Goal: Contribute content: Contribute content

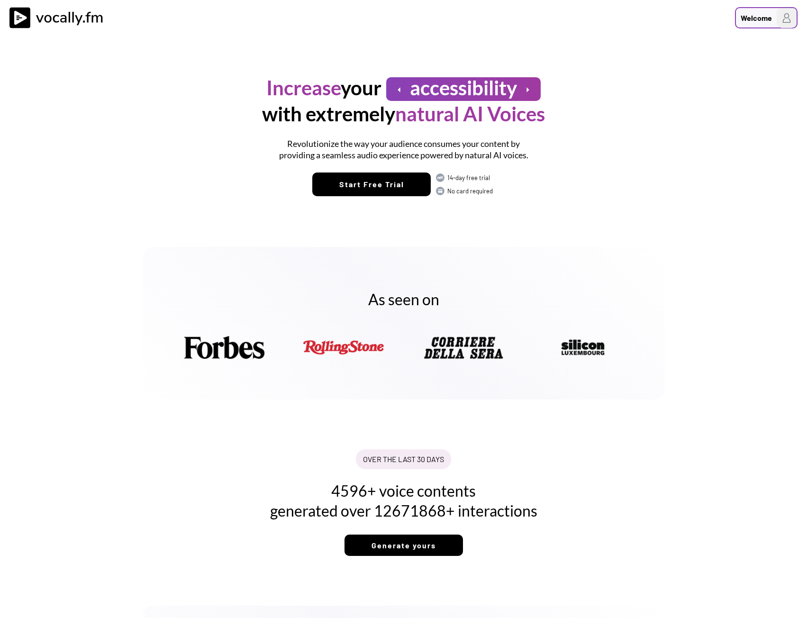
click at [779, 20] on img at bounding box center [787, 18] width 20 height 20
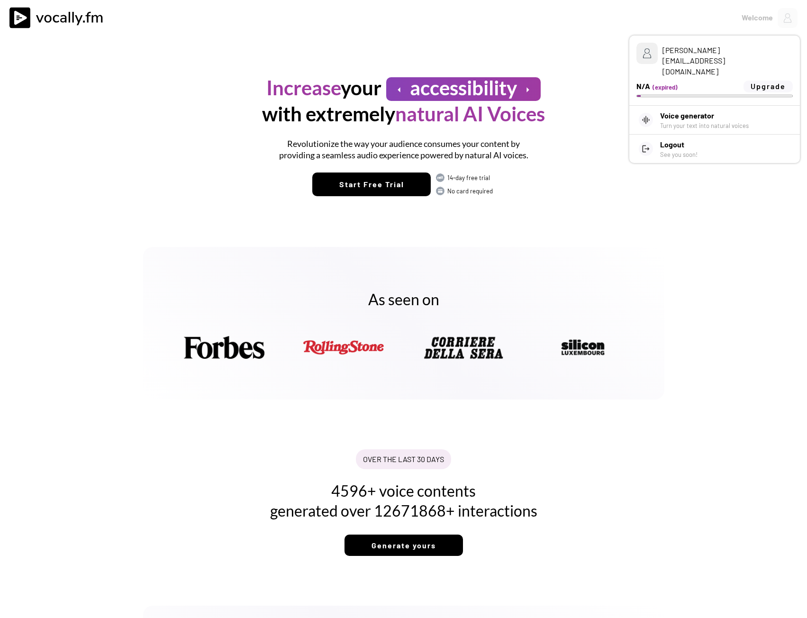
click at [651, 81] on div "N/A (expired) Upgrade" at bounding box center [714, 87] width 156 height 12
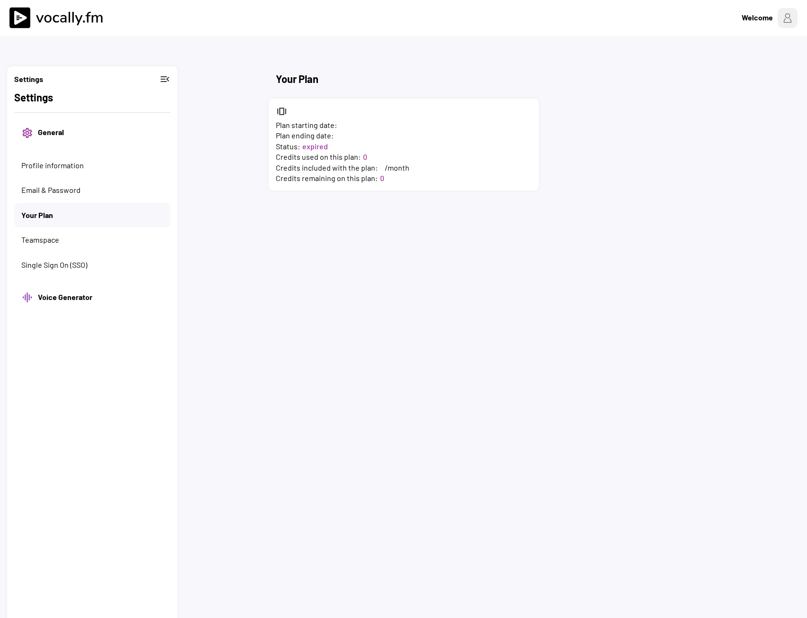
click at [19, 13] on img at bounding box center [58, 17] width 99 height 21
click at [77, 18] on img at bounding box center [58, 17] width 99 height 21
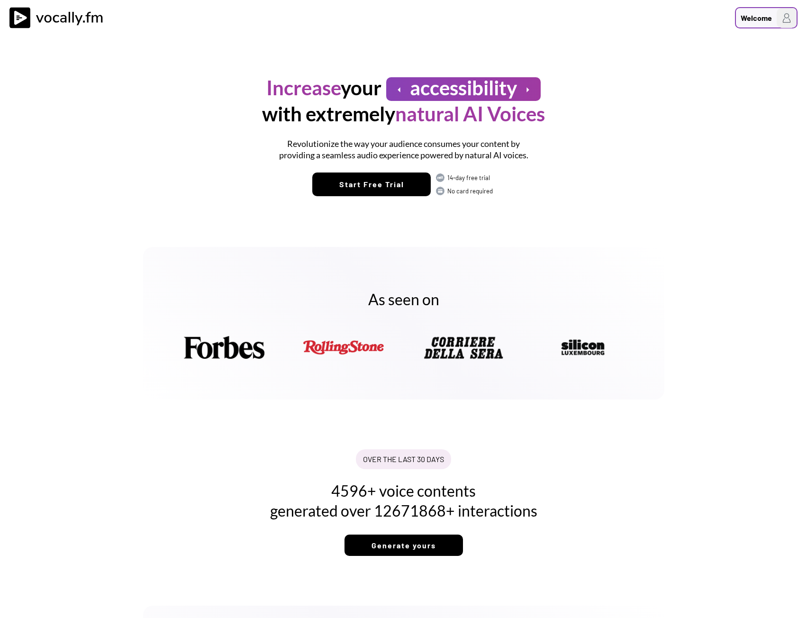
click at [787, 16] on img at bounding box center [787, 18] width 20 height 20
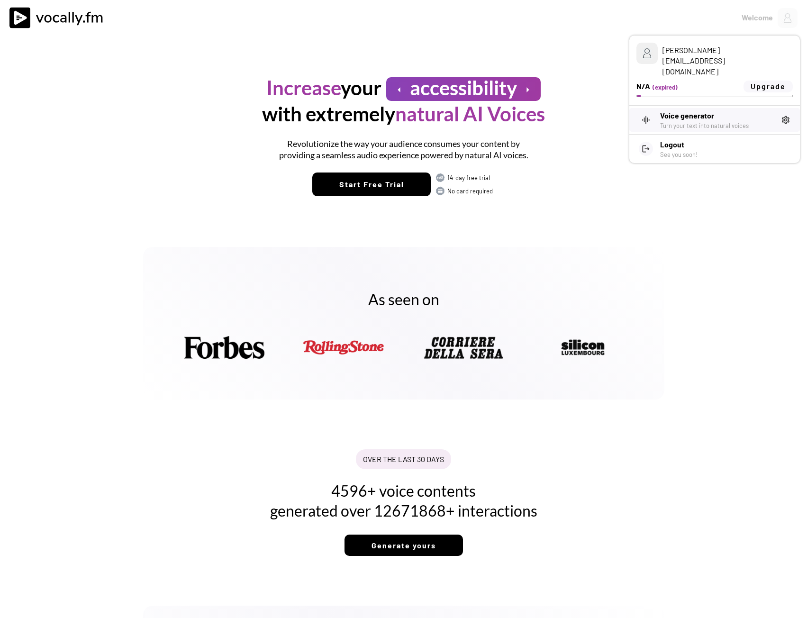
click at [732, 110] on h3 "Voice generator" at bounding box center [717, 115] width 114 height 11
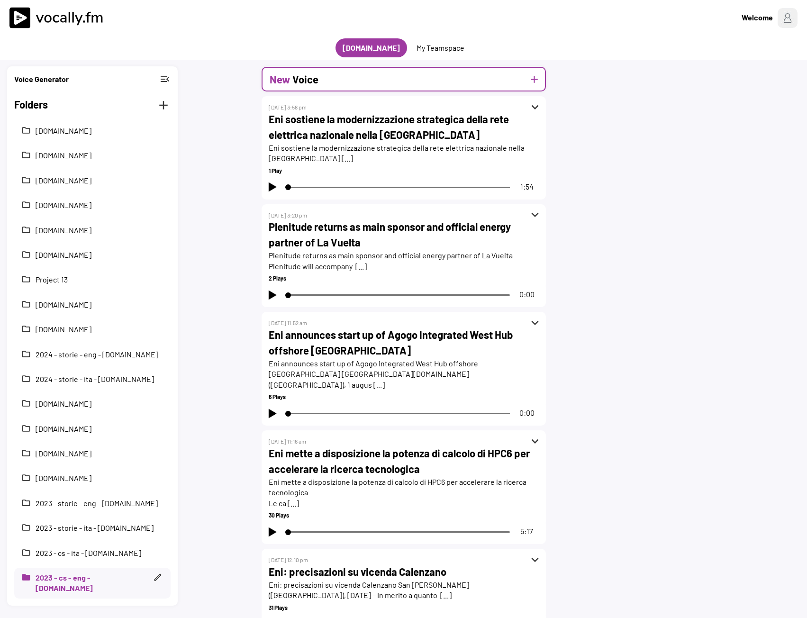
click at [417, 77] on div "New Voice add" at bounding box center [404, 79] width 284 height 25
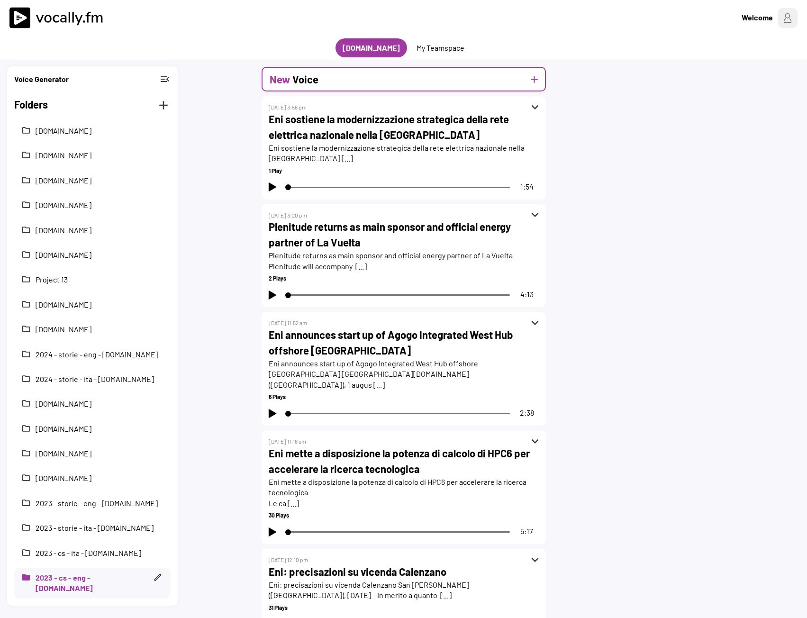
click at [378, 80] on div "New Voice add" at bounding box center [404, 79] width 284 height 25
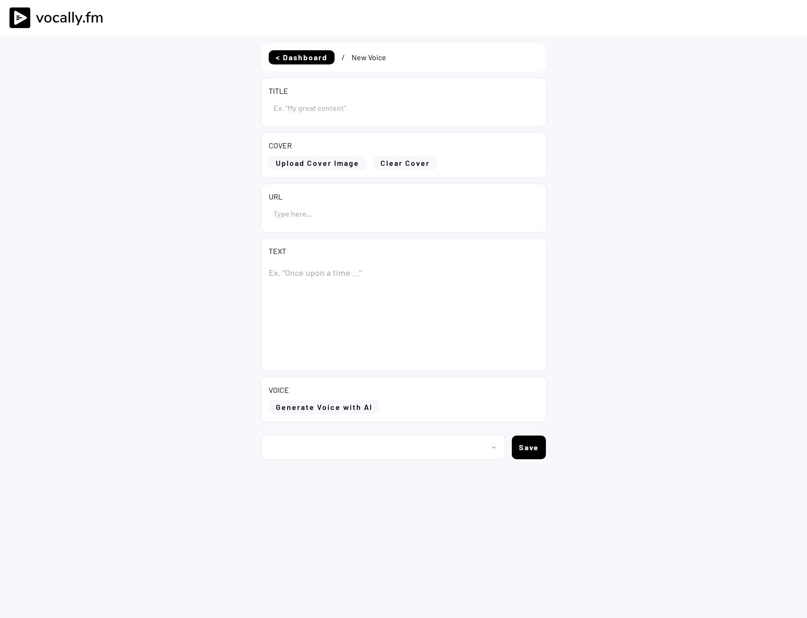
type input "Draft"
select select ""PLACEHOLDER_1427118222253""
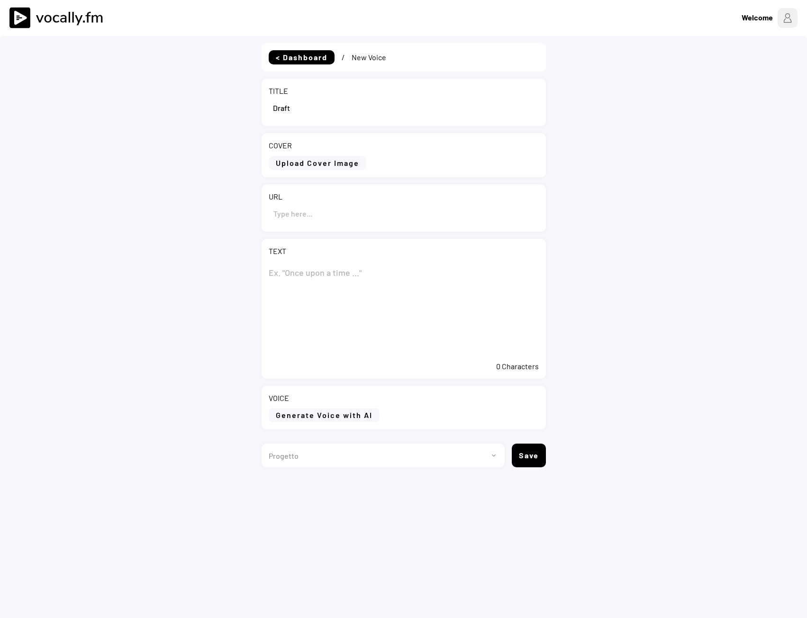
drag, startPoint x: 316, startPoint y: 110, endPoint x: 255, endPoint y: 109, distance: 60.7
click at [255, 108] on div "< Dashboard / New Voice TITLE COVER Upload Cover Image Clear Cover URL TEXT 0 C…" at bounding box center [403, 345] width 807 height 618
paste input "Eni pubblica il secondo report di sostenibilità in Costa d’Avorio"
type input "Eni pubblica il secondo report di sostenibilità in Costa d’Avorio"
click at [298, 278] on textarea at bounding box center [404, 309] width 270 height 95
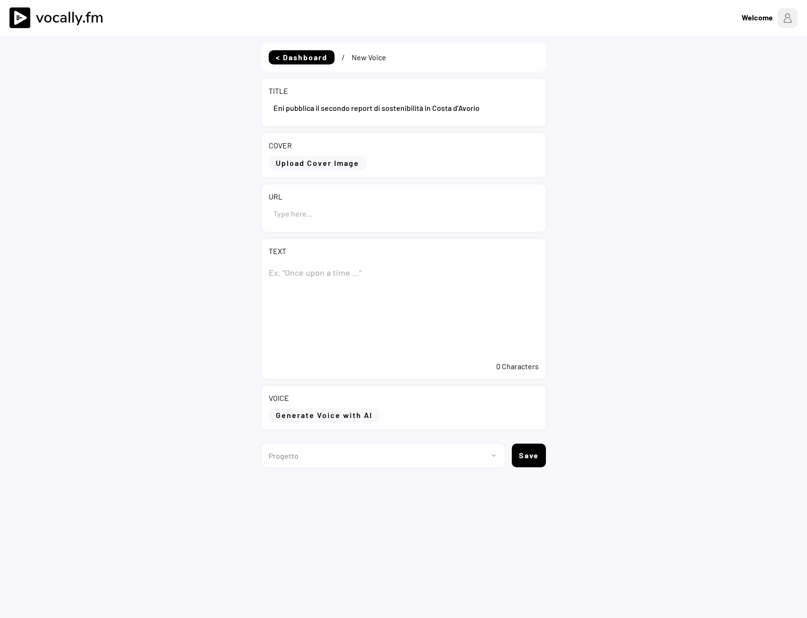
paste textarea "Eni pubblica il secondo report di sostenibilità in Costa d’Avorio"
click at [376, 330] on textarea "Eni pubblica il secondo report di sostenibilità in Costa d’Avorio" at bounding box center [404, 309] width 270 height 95
paste textarea "Abidjan, 3 settembre 2025 – Eni presenta oggi il suo secondo report di sostenib…"
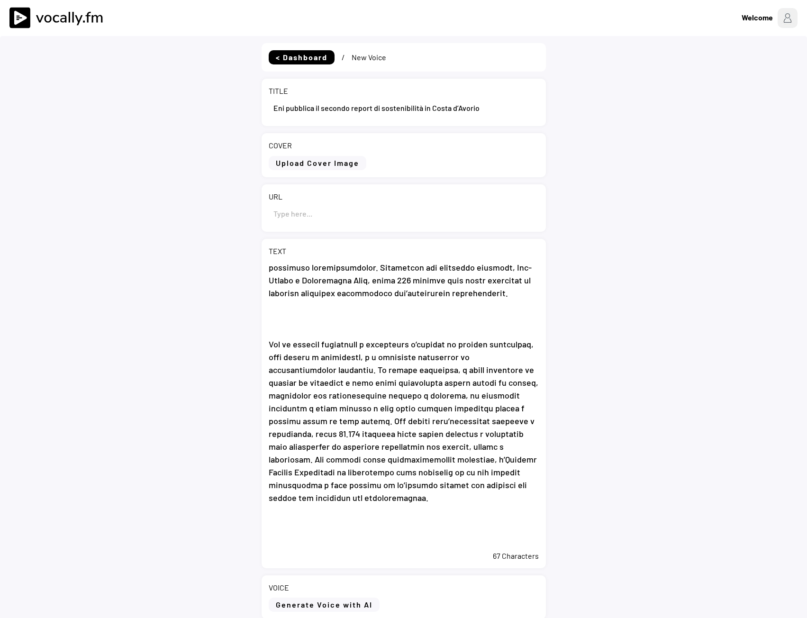
scroll to position [915, 0]
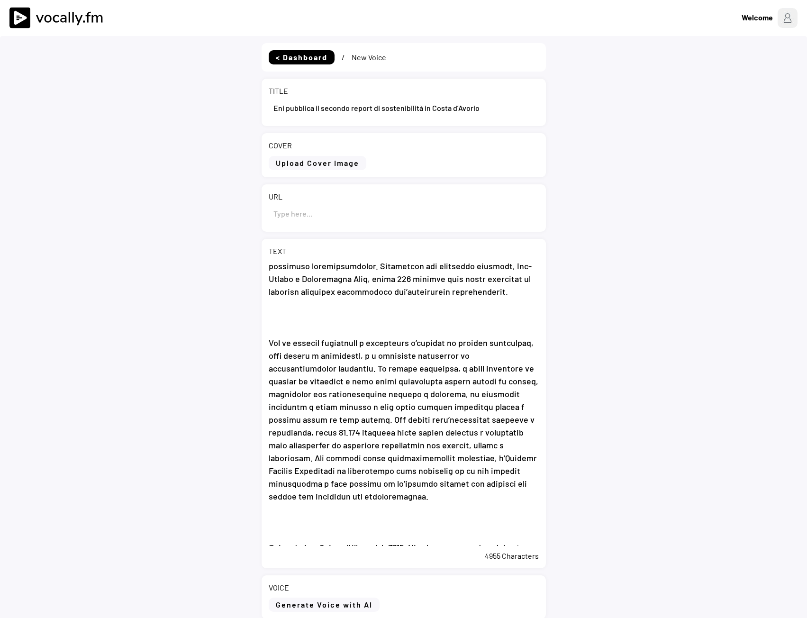
type textarea "Eni pubblica il secondo report di sostenibilità in Costa d’Avorio Abidjan, 3 se…"
click at [356, 203] on input "input" at bounding box center [404, 213] width 270 height 23
paste input "https://previewcloud-enicom.eni.com/it-IT/media/news/2025/09/eni-pubblica-secon…"
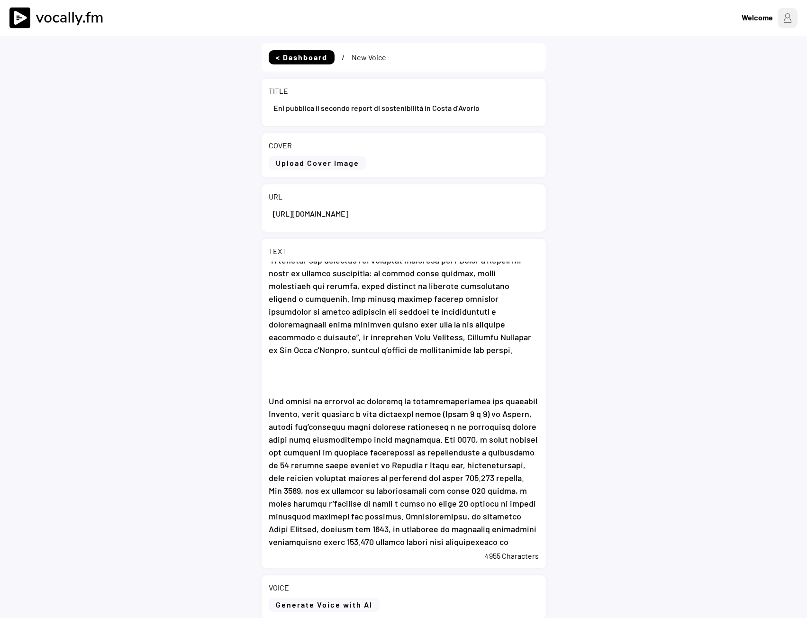
scroll to position [0, 0]
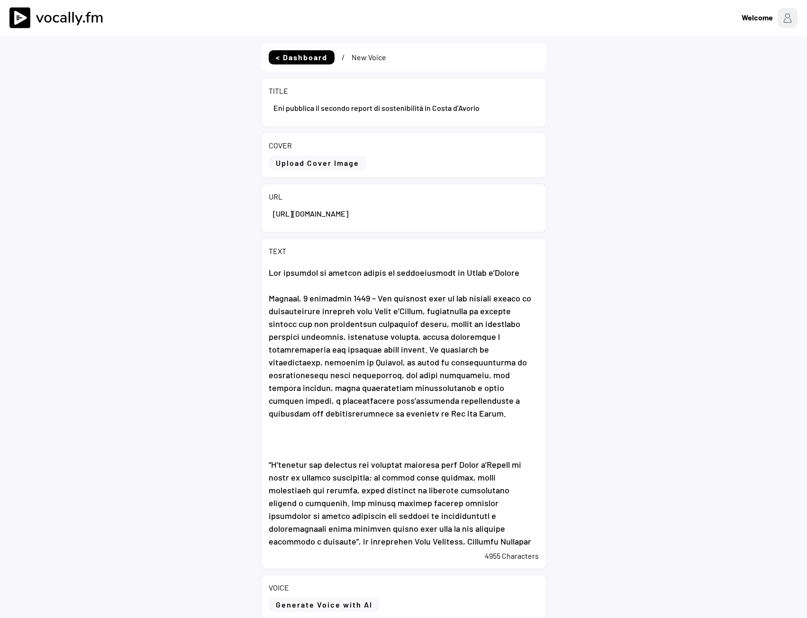
type input "https://previewcloud-enicom.eni.com/it-IT/media/news/2025/09/eni-pubblica-secon…"
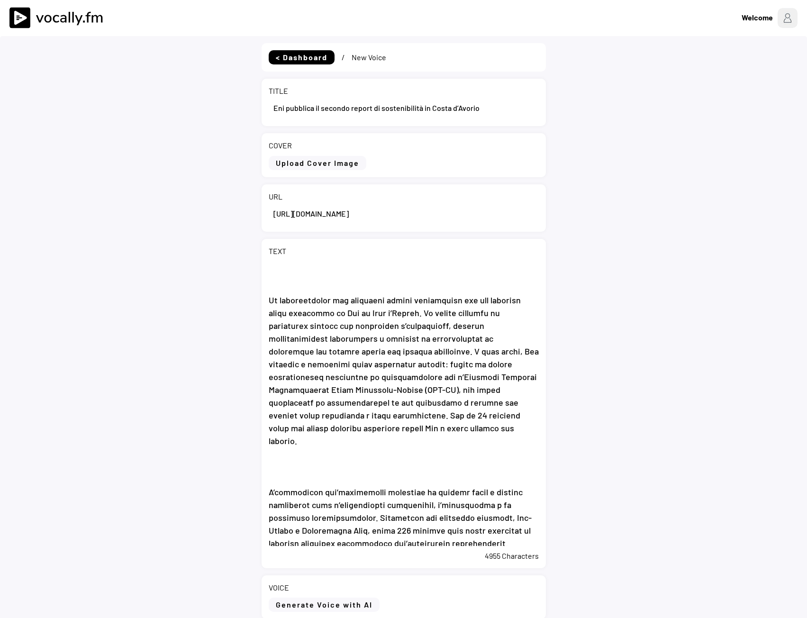
scroll to position [82, 0]
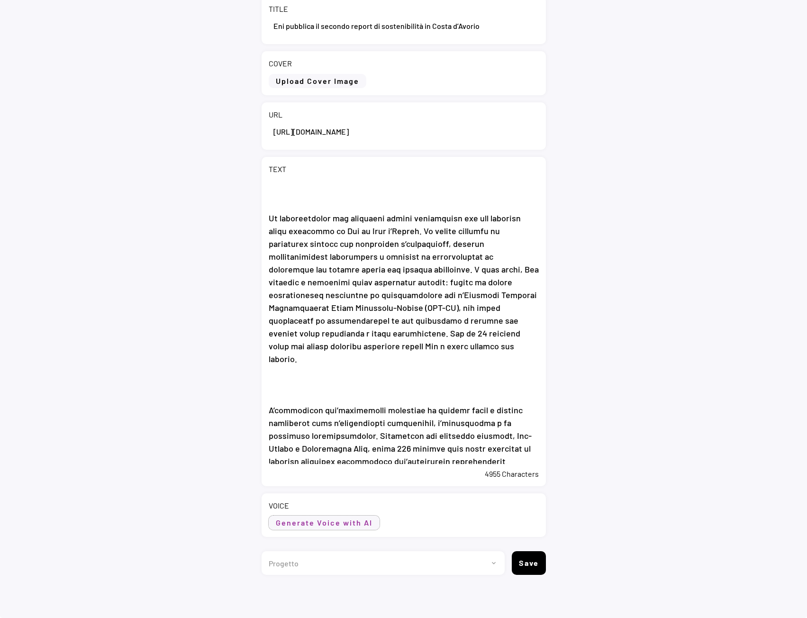
click at [322, 519] on button "Generate Voice with AI" at bounding box center [324, 522] width 111 height 14
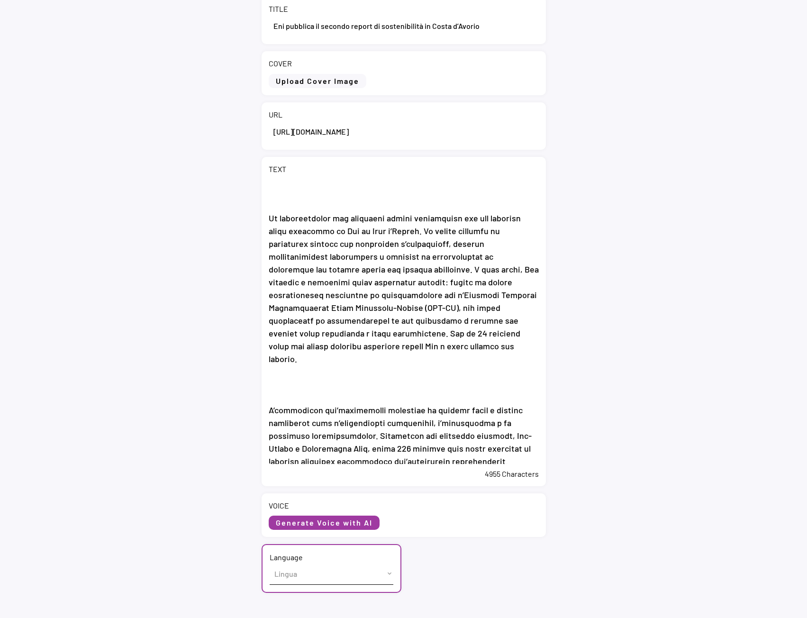
click at [317, 578] on select "Lingua English (US) French (France) Italian (Italy)" at bounding box center [332, 573] width 124 height 21
select select ""Italian (Italy)""
click at [270, 563] on select "Lingua English (US) French (France) Italian (Italy)" at bounding box center [332, 573] width 124 height 21
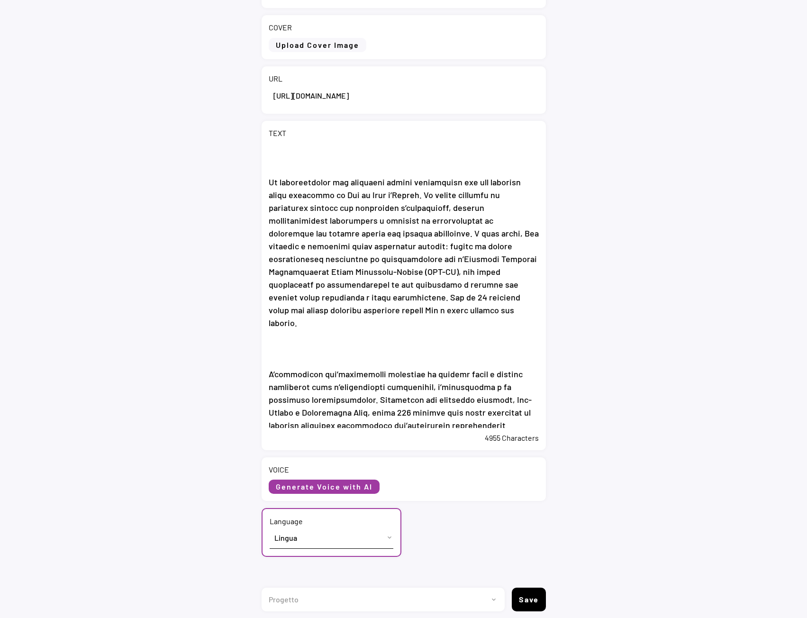
scroll to position [154, 0]
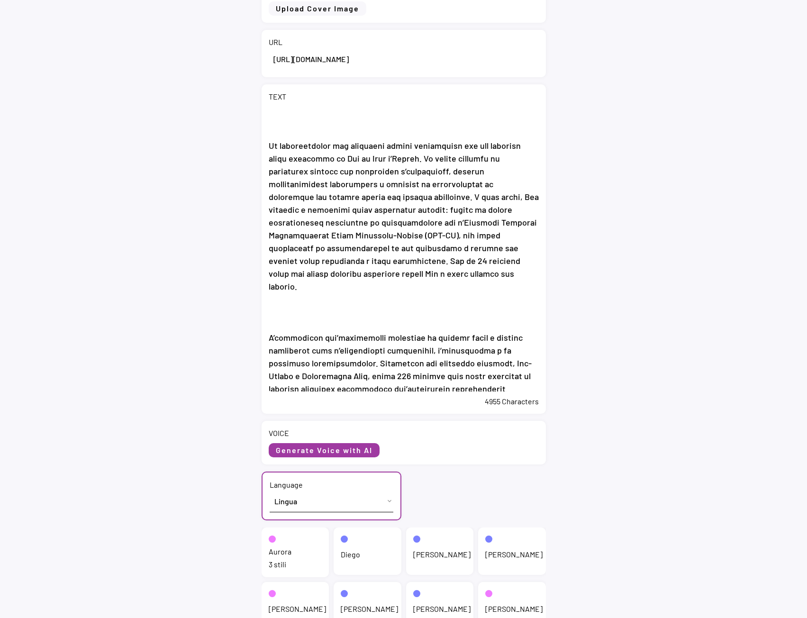
click at [297, 555] on div "Aurora 3 stili" at bounding box center [296, 552] width 68 height 50
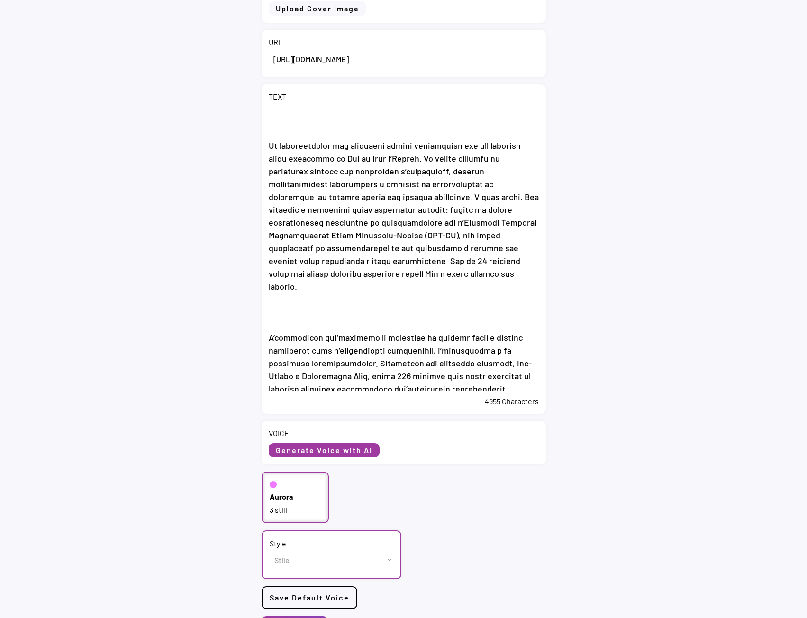
click at [332, 560] on select "Stile cheerful chat Default" at bounding box center [332, 559] width 124 height 21
select select ""chat""
click at [270, 549] on select "Stile cheerful chat Default" at bounding box center [332, 559] width 124 height 21
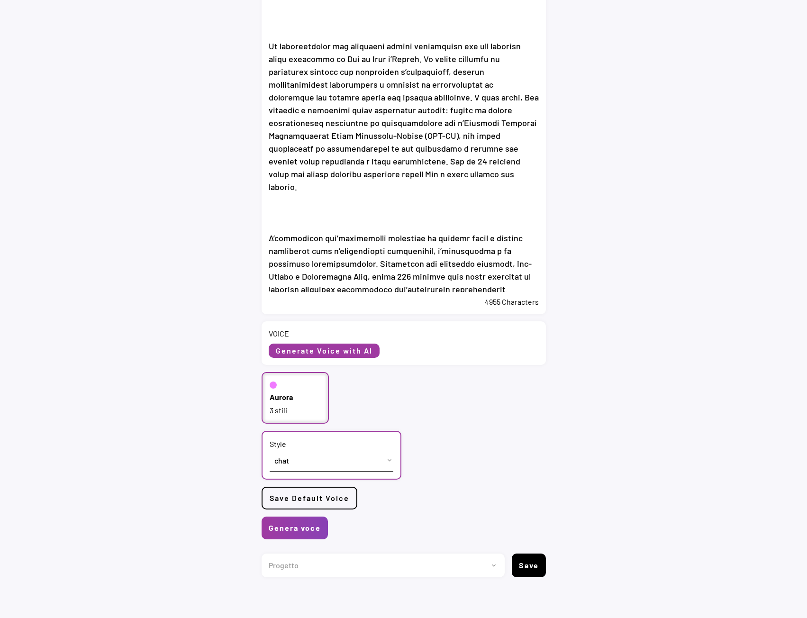
scroll to position [256, 0]
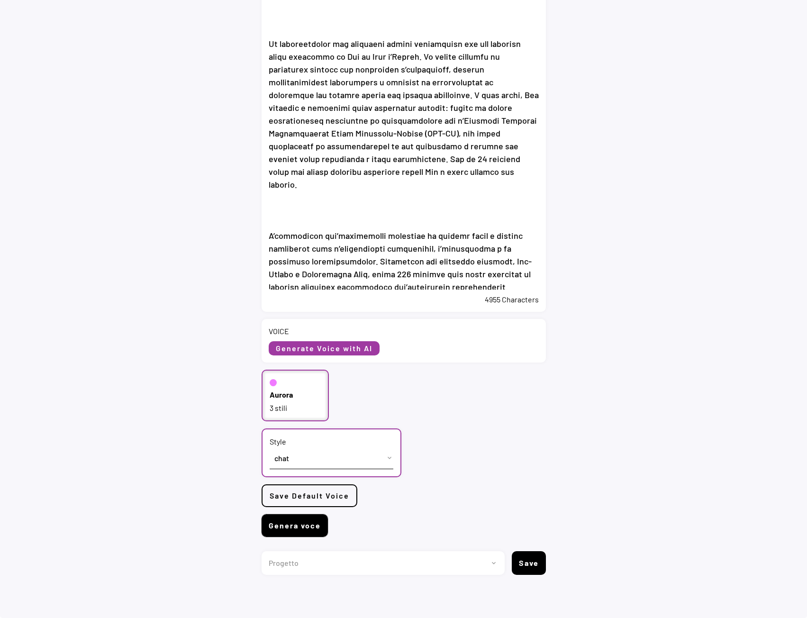
click at [304, 529] on button "Genera voce" at bounding box center [295, 525] width 66 height 23
click at [282, 521] on button "Genera voce" at bounding box center [295, 525] width 66 height 23
click at [188, 319] on div "< Dashboard / New Voice TITLE COVER Upload Cover Image Clear Cover URL TEXT 495…" at bounding box center [403, 199] width 807 height 838
click at [296, 529] on button "Genera voce" at bounding box center [295, 525] width 66 height 23
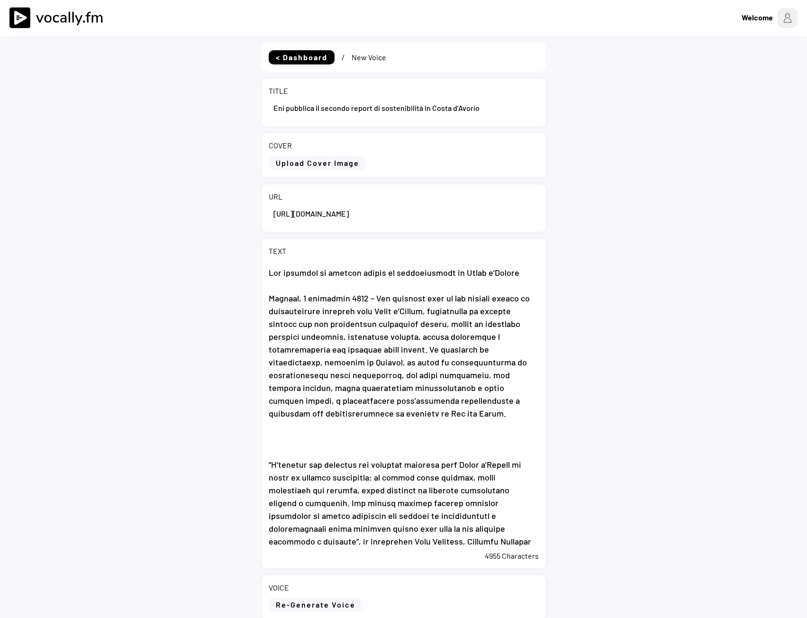
select select ""PLACEHOLDER_1427118222253""
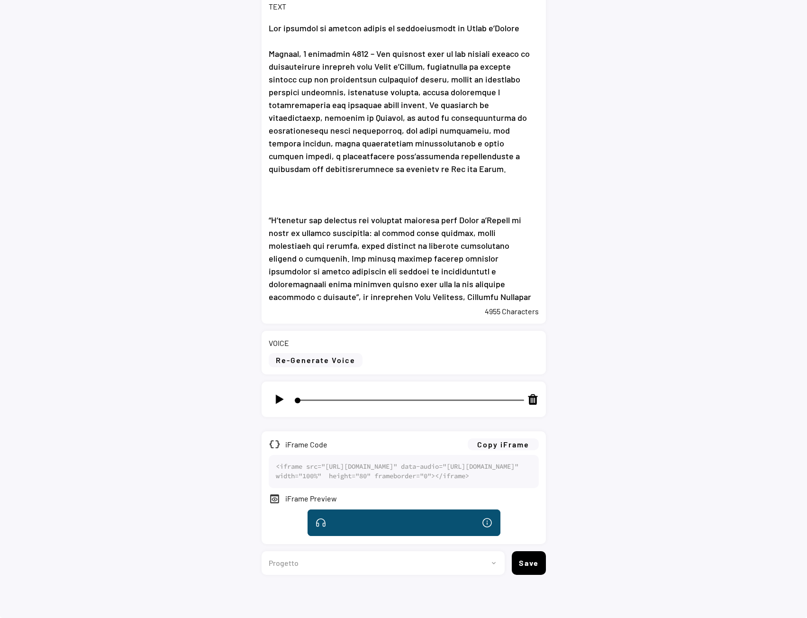
scroll to position [281, 0]
click at [276, 393] on img at bounding box center [279, 399] width 12 height 12
click at [277, 393] on img at bounding box center [279, 399] width 12 height 12
type input "4"
click at [497, 438] on button "Copy iFrame" at bounding box center [503, 444] width 71 height 12
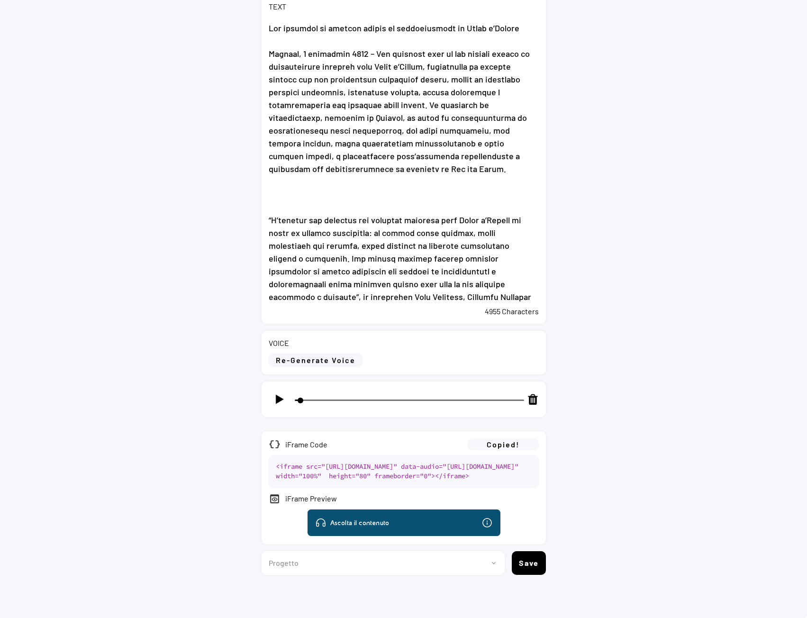
click at [294, 561] on select "Progetto 2023 - cs - eng - [DOMAIN_NAME] 2023 - cs - ita - [DOMAIN_NAME] 2023 -…" at bounding box center [380, 563] width 236 height 24
select select ""1348695171700984260__LOOKUP__1704788905923x322693042614042600""
click at [262, 551] on select "Progetto 2023 - cs - eng - eni.com 2023 - cs - ita - eni.com 2023 - storie - it…" at bounding box center [380, 563] width 236 height 24
click at [529, 564] on button "Save" at bounding box center [529, 563] width 34 height 24
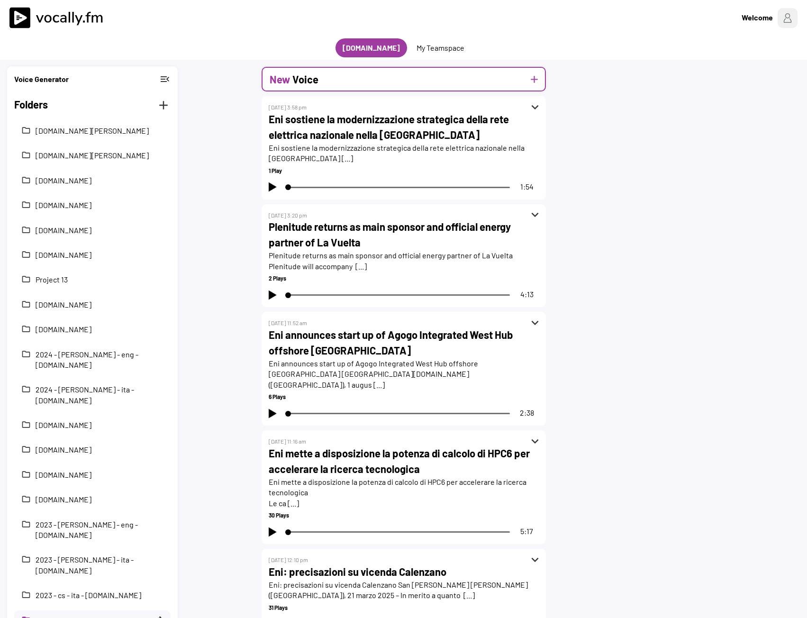
click at [353, 82] on div "New Voice add" at bounding box center [404, 79] width 284 height 25
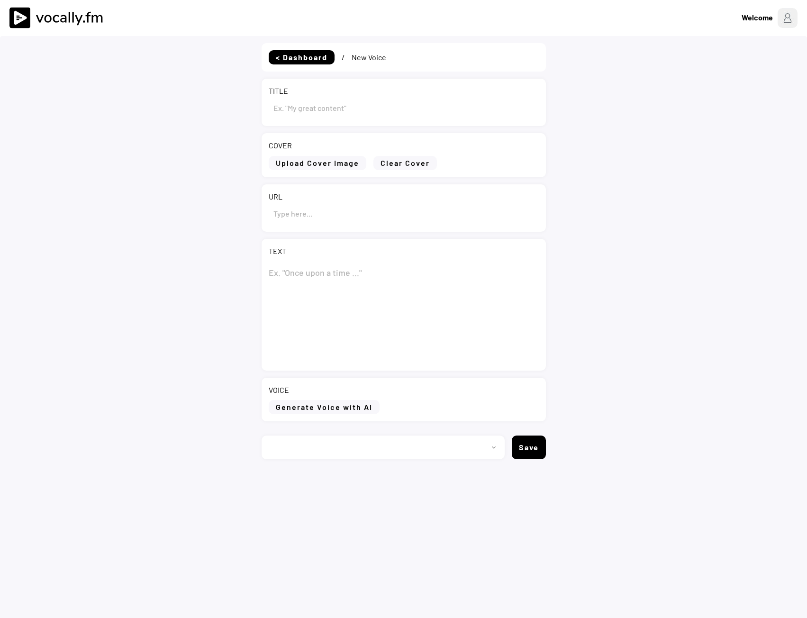
select select ""PLACEHOLDER_1427118222253""
type input "Draft"
select select ""1348695171700984260__LOOKUP__1704788905923x322693042614042600""
drag, startPoint x: 307, startPoint y: 100, endPoint x: 233, endPoint y: 105, distance: 75.0
click at [233, 105] on div "< Dashboard / New Voice TITLE COVER Upload Cover Image Clear Cover URL TEXT 0 C…" at bounding box center [403, 345] width 807 height 618
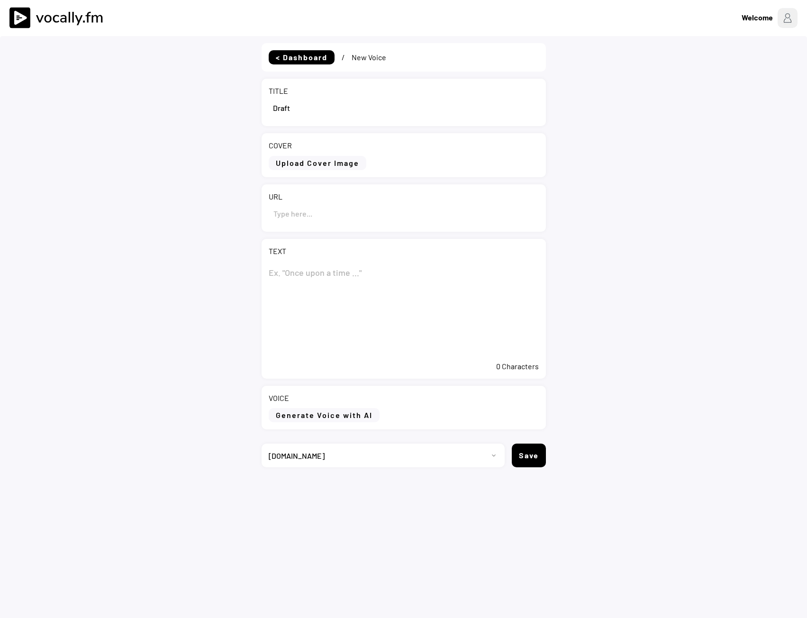
paste input "Eni publishes its second sustainability report in [GEOGRAPHIC_DATA]"
type input "Eni publishes its second sustainability report in [GEOGRAPHIC_DATA]"
paste textarea "Eni publishes its second sustainability report in [GEOGRAPHIC_DATA]"
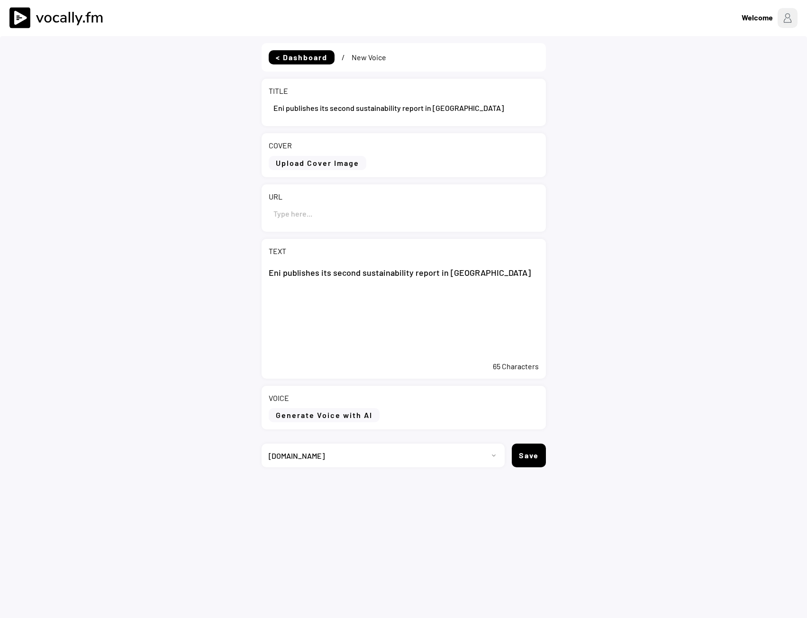
click at [300, 322] on textarea "Eni publishes its second sustainability report in [GEOGRAPHIC_DATA]" at bounding box center [404, 309] width 270 height 95
paste textarea "Abidjan, 3 September 2025 – Eni today presents its second sustainability report…"
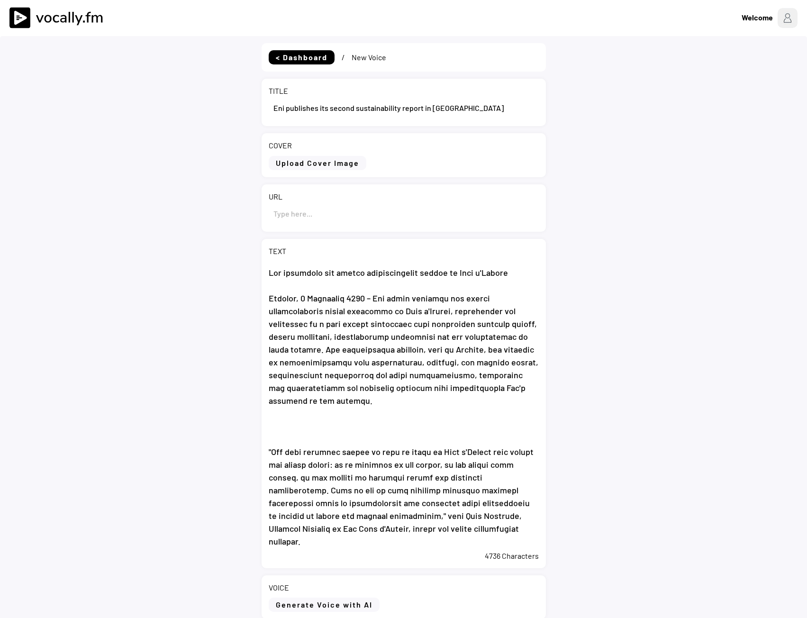
type textarea "Eni publishes its second sustainability report in Côte d'Ivoire Abidjan, 3 Sept…"
click at [328, 220] on input "input" at bounding box center [404, 213] width 270 height 23
paste input "[URL][DOMAIN_NAME]"
type input "[URL][DOMAIN_NAME]"
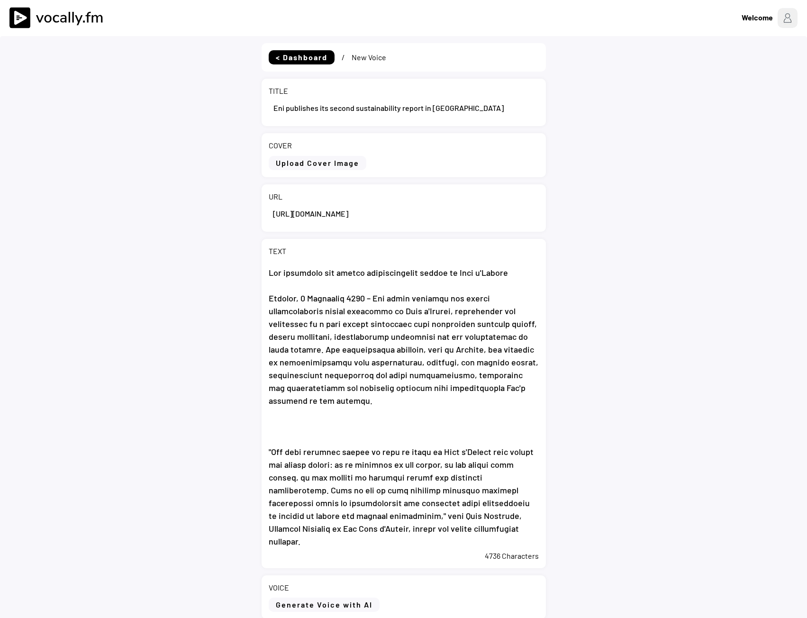
scroll to position [0, 0]
click at [304, 437] on textarea at bounding box center [404, 404] width 270 height 284
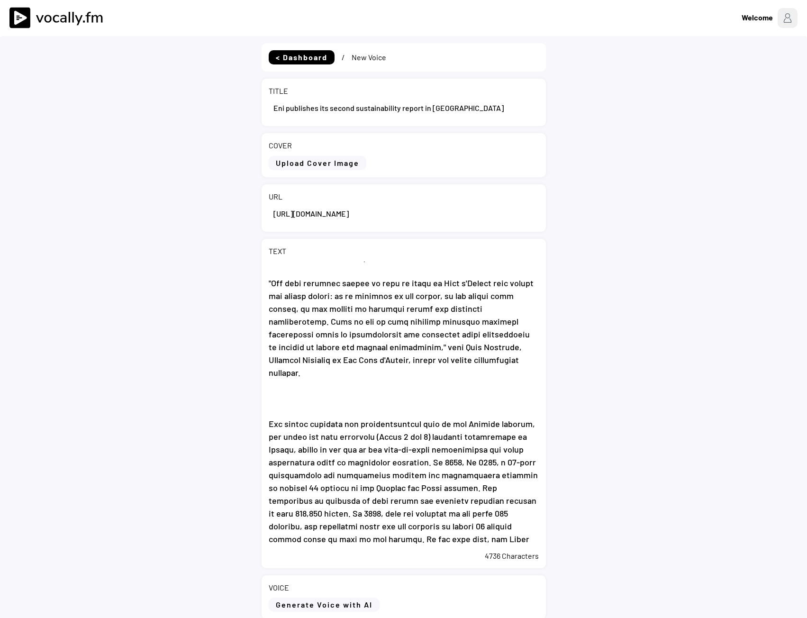
scroll to position [142, 0]
click at [277, 382] on textarea at bounding box center [404, 404] width 270 height 284
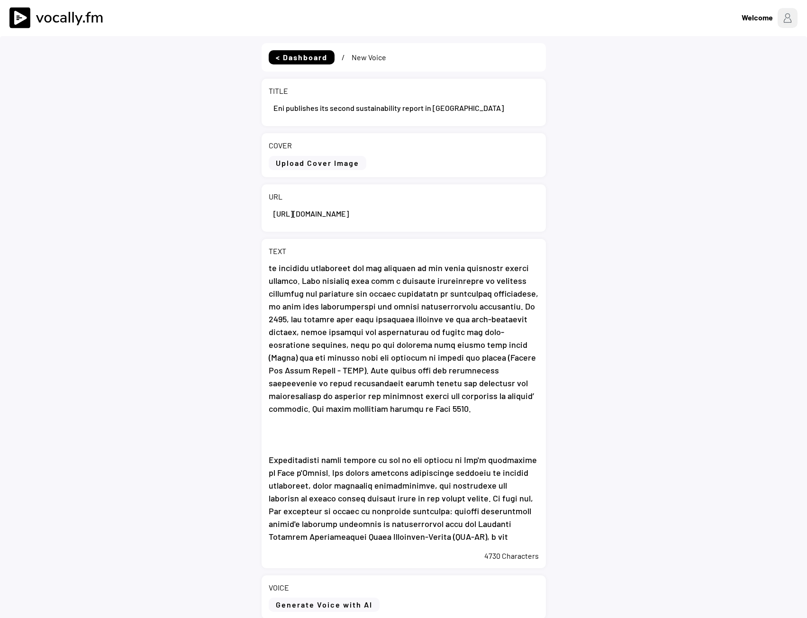
scroll to position [426, 0]
click at [272, 431] on textarea at bounding box center [404, 404] width 270 height 284
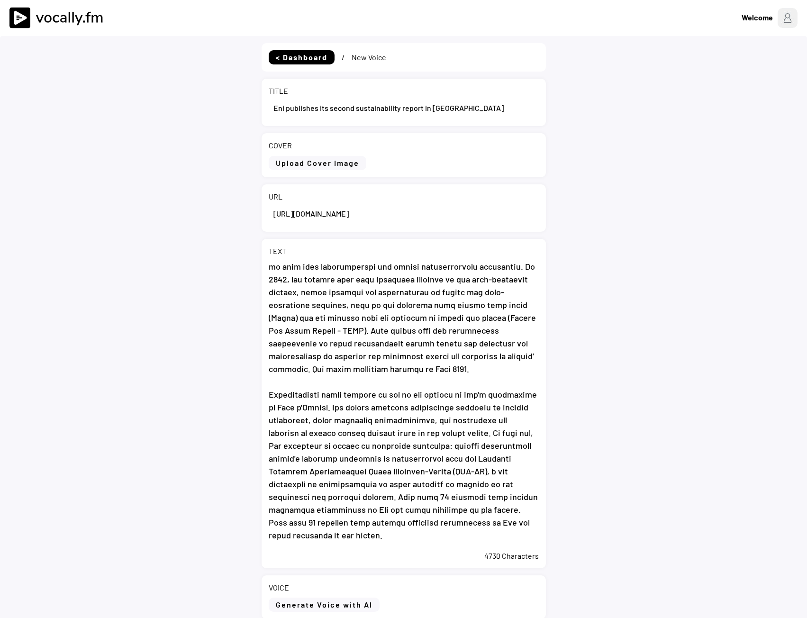
scroll to position [616, 0]
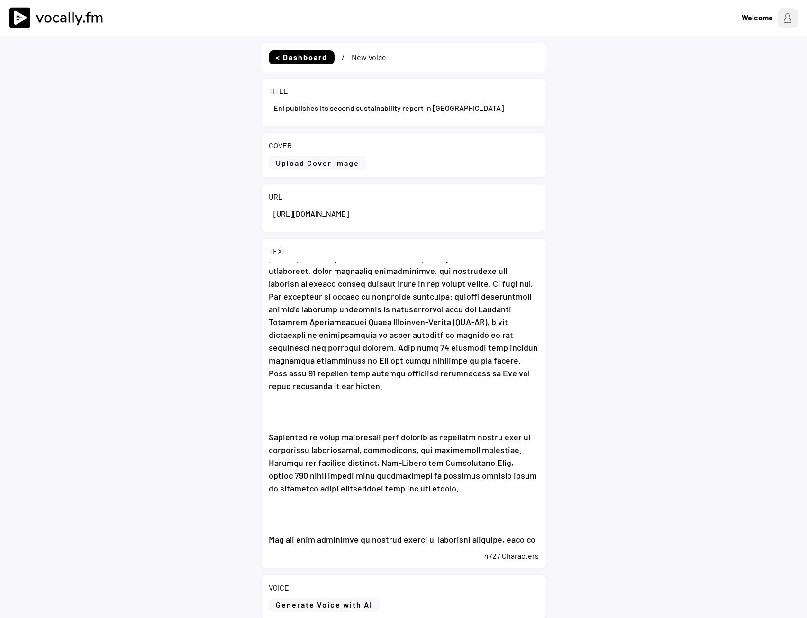
click at [268, 413] on div "TEXT 4727 Characters" at bounding box center [404, 403] width 284 height 329
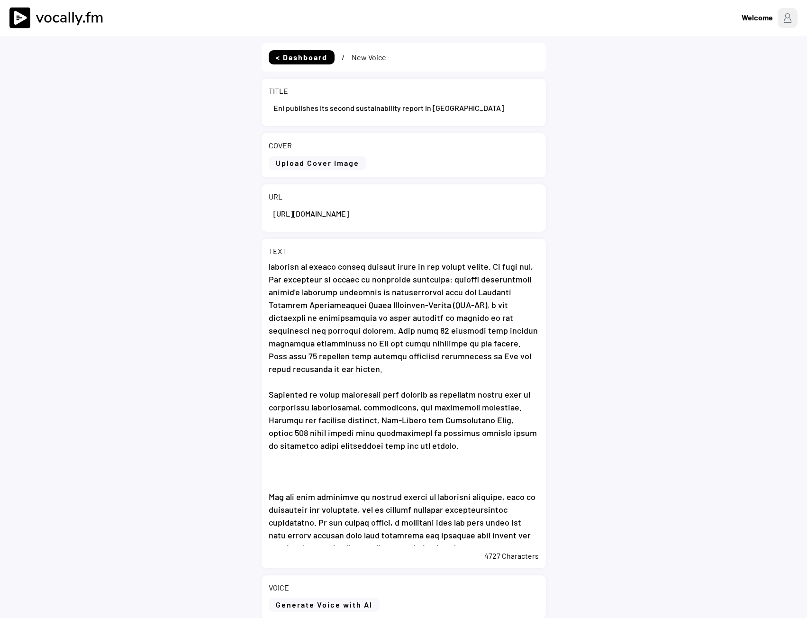
scroll to position [663, 0]
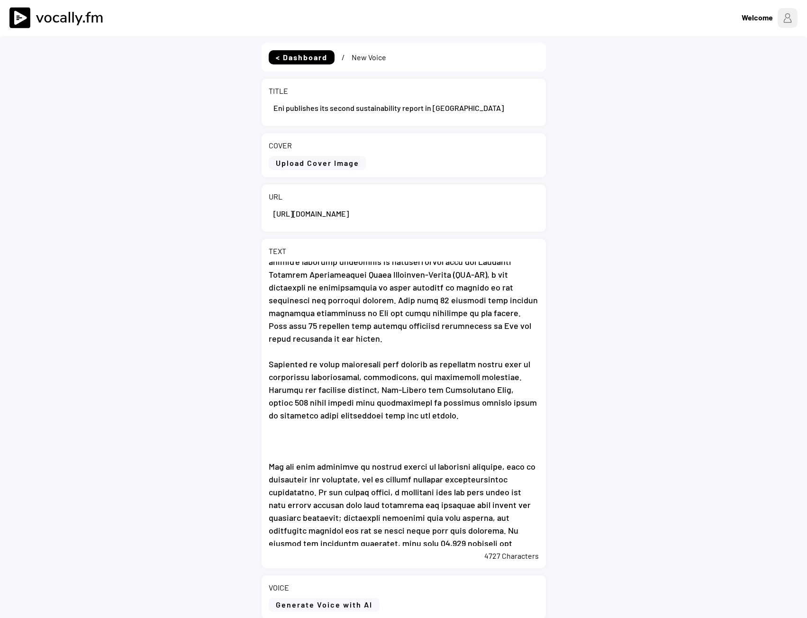
click at [268, 442] on div "TEXT 4727 Characters" at bounding box center [404, 403] width 284 height 329
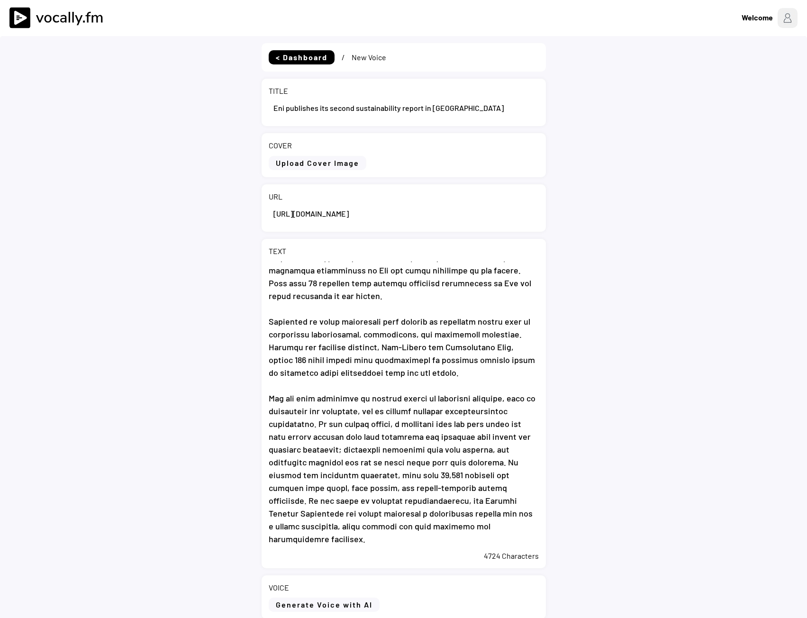
scroll to position [774, 0]
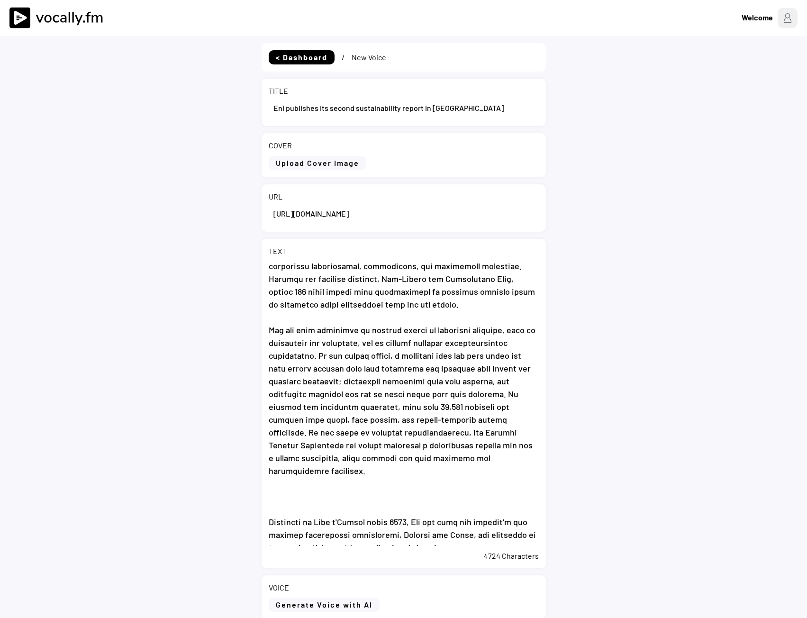
click at [289, 493] on textarea at bounding box center [404, 404] width 270 height 284
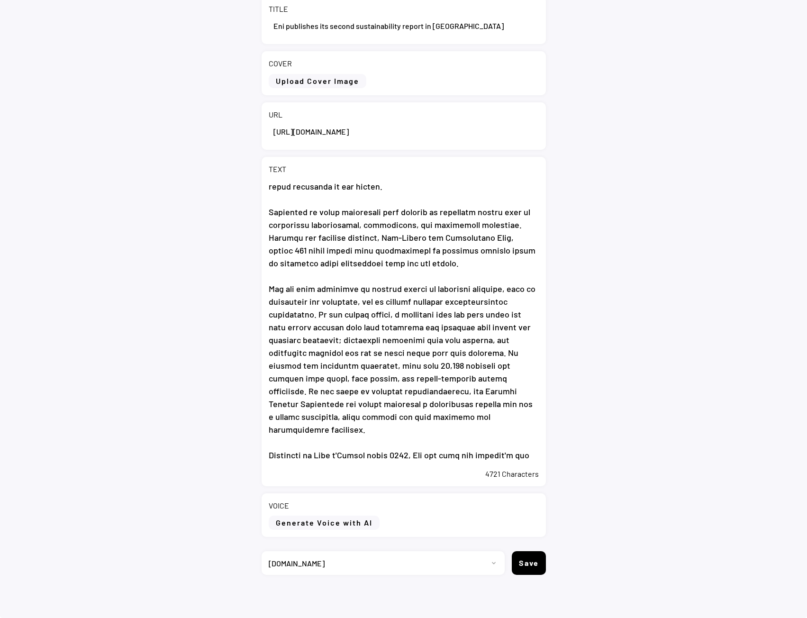
scroll to position [749, 0]
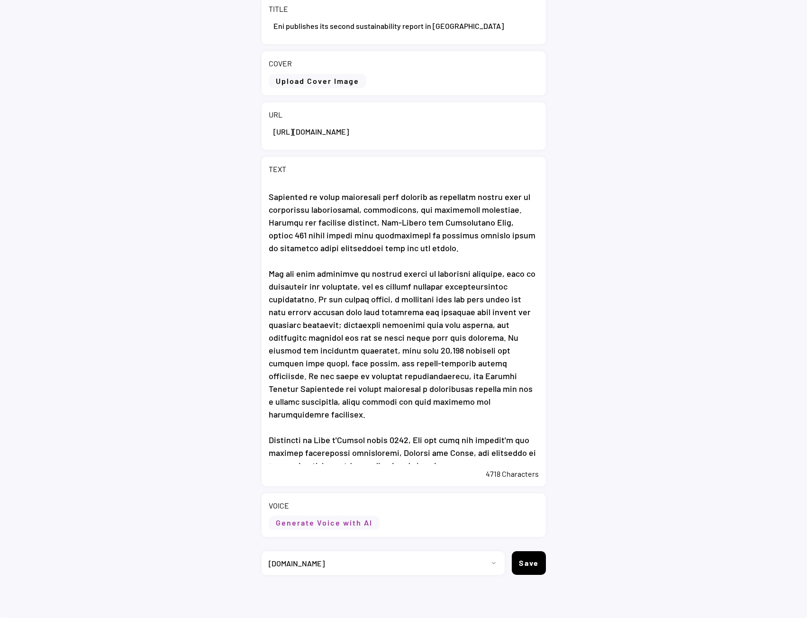
type textarea "Eni publishes its second sustainability report in Côte d'Ivoire Abidjan, 3 Sept…"
click at [302, 521] on button "Generate Voice with AI" at bounding box center [324, 522] width 111 height 14
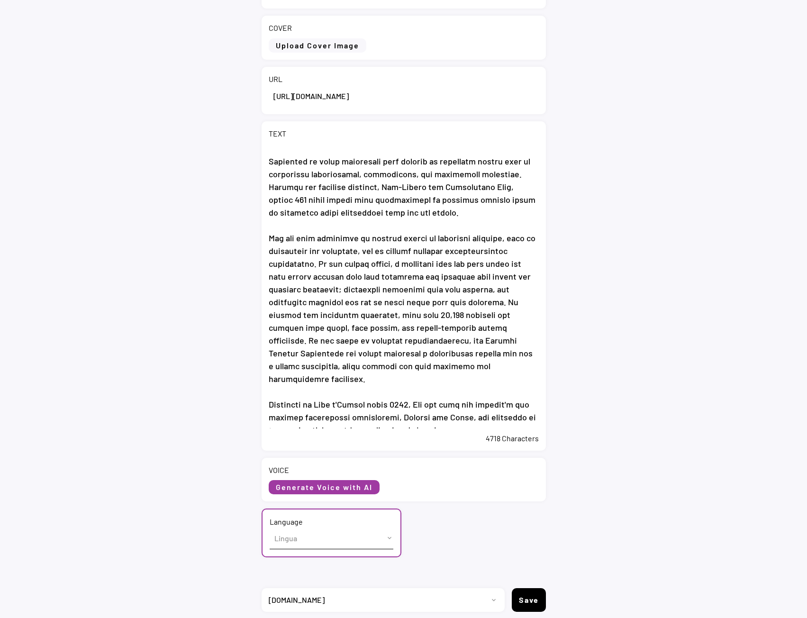
scroll to position [154, 0]
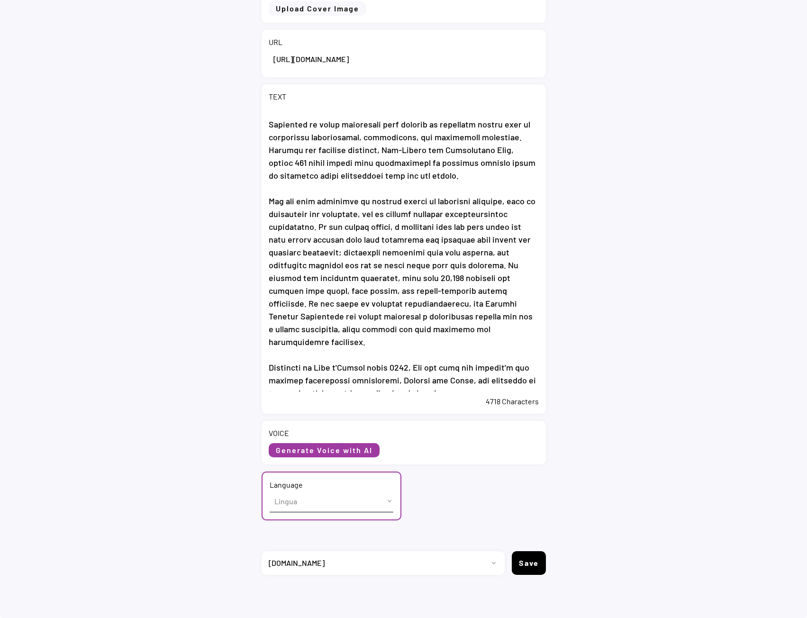
click at [317, 504] on select "Lingua English (US) French (France) Italian (Italy)" at bounding box center [332, 500] width 124 height 21
select select ""English (US)""
click at [270, 490] on select "Lingua English (US) French (France) Italian (Italy)" at bounding box center [332, 500] width 124 height 21
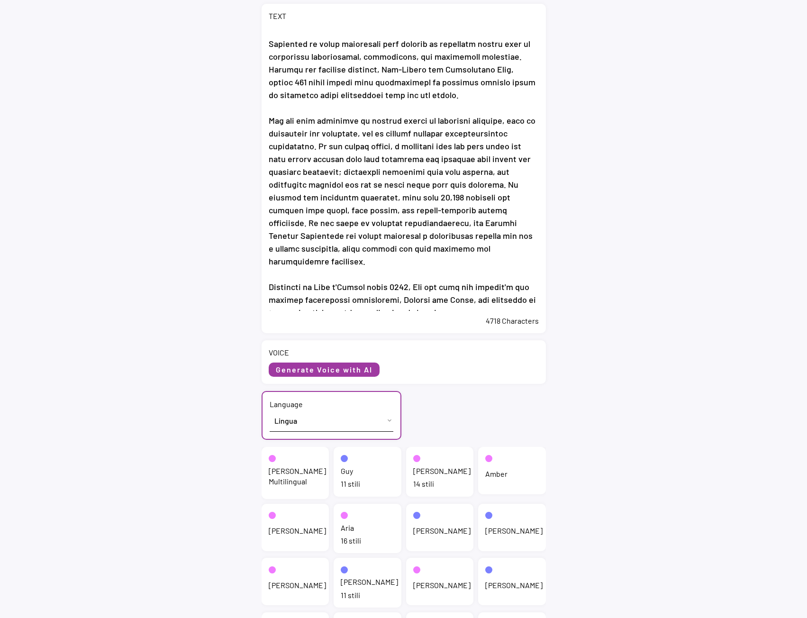
scroll to position [297, 0]
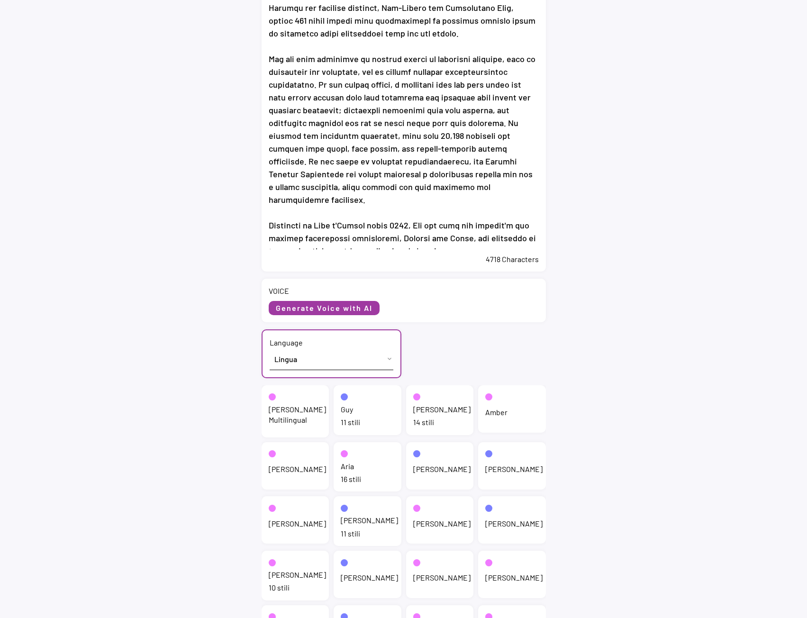
click at [295, 411] on div "Jenny Multilingual" at bounding box center [297, 414] width 57 height 21
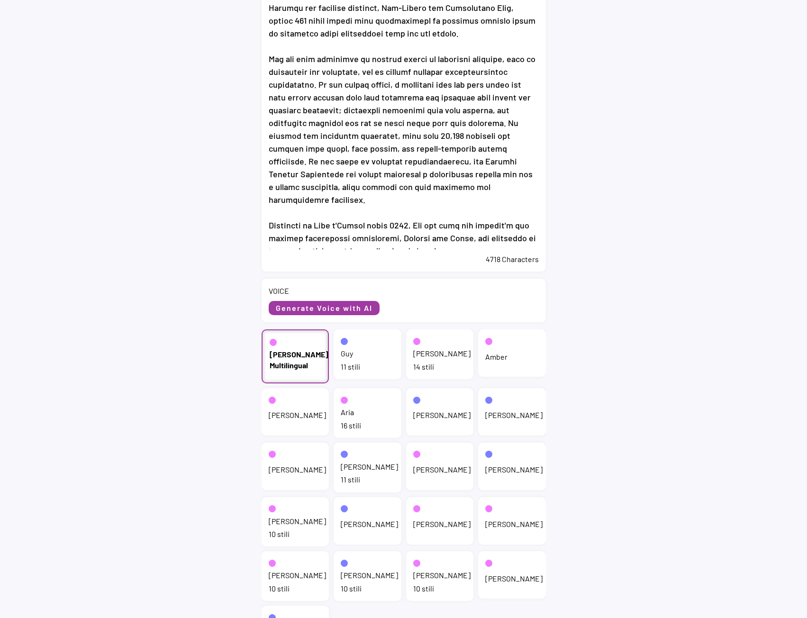
scroll to position [203, 0]
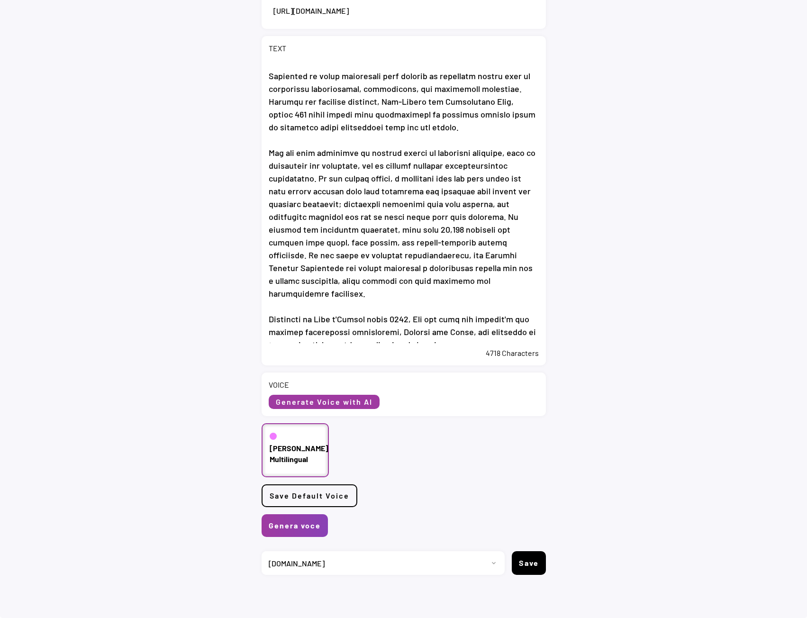
click at [333, 564] on select "Progetto 2023 - cs - eng - eni.com 2023 - cs - ita - eni.com 2023 - storie - it…" at bounding box center [380, 563] width 236 height 24
select select ""1348695171700984260__LOOKUP__1704789346700x534469224269348860""
click at [262, 551] on select "Progetto 2023 - cs - eng - eni.com 2023 - cs - ita - eni.com 2023 - storie - it…" at bounding box center [380, 563] width 236 height 24
click at [300, 515] on button "Genera voce" at bounding box center [295, 525] width 66 height 23
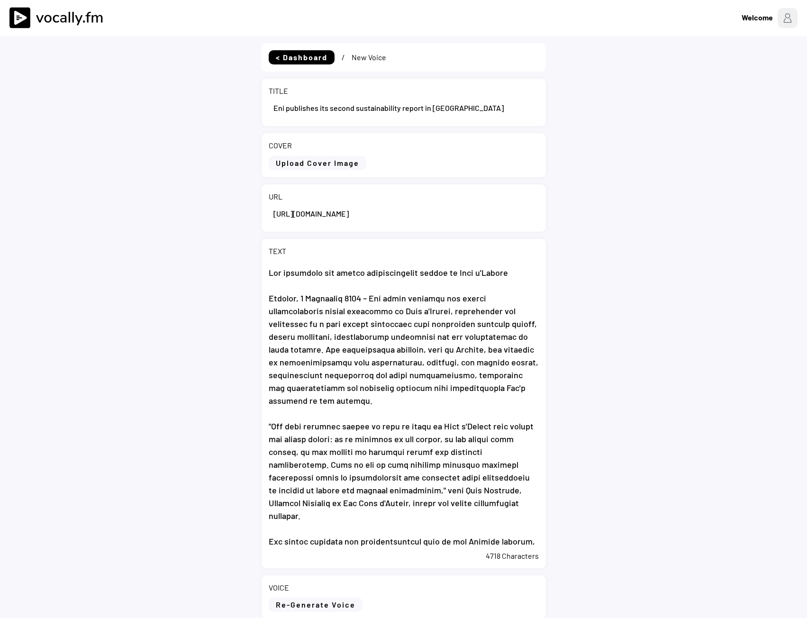
select select ""1348695171700984260__LOOKUP__1704788905923x322693042614042600""
click at [98, 352] on div "< Dashboard / New Voice TITLE COVER Upload Cover Image Clear Cover URL TEXT 471…" at bounding box center [403, 449] width 807 height 826
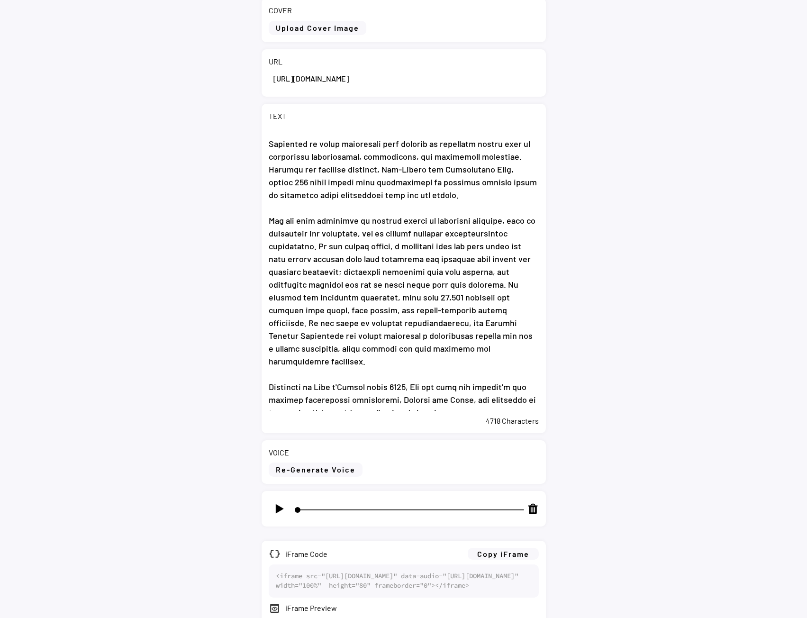
scroll to position [190, 0]
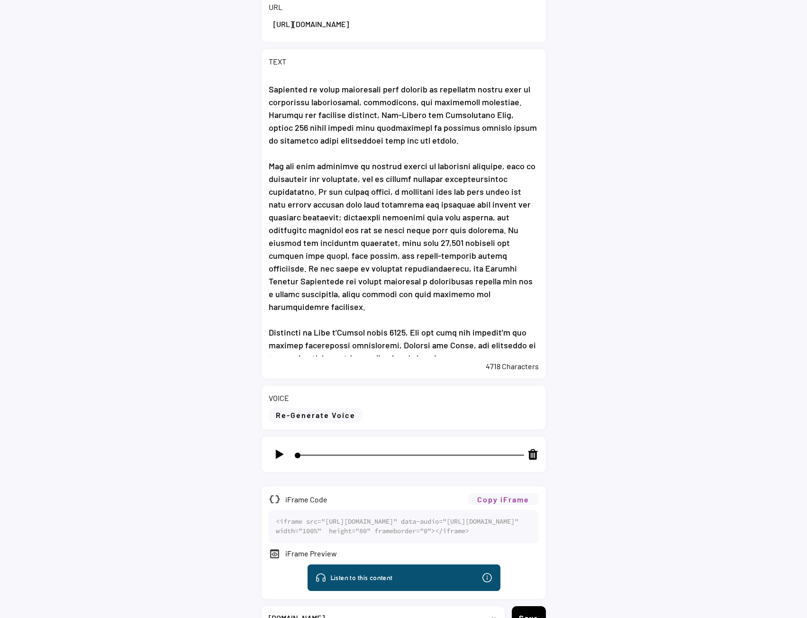
click at [510, 496] on button "Copy iFrame" at bounding box center [503, 499] width 71 height 12
